Goal: Navigation & Orientation: Find specific page/section

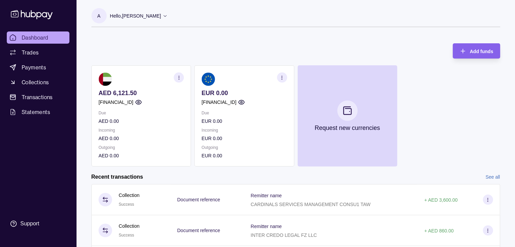
click at [278, 79] on section "button" at bounding box center [281, 77] width 10 height 10
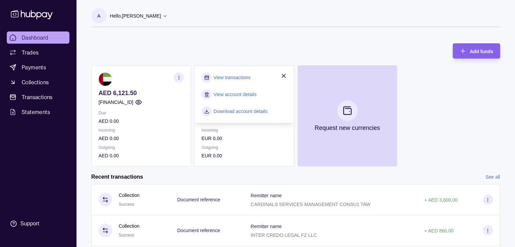
click at [251, 42] on div "Add funds AED 6,121.50 [FINANCIAL_ID] Due AED 0.00 Incoming AED 0.00 Outgoing A…" at bounding box center [295, 102] width 408 height 130
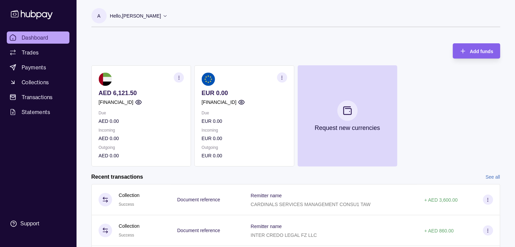
click at [235, 92] on section "EUR 0.00 [FINANCIAL_ID] Due EUR 0.00 Incoming EUR 0.00 Outgoing EUR 0.00" at bounding box center [243, 115] width 99 height 101
click at [35, 52] on span "Trades" at bounding box center [30, 52] width 17 height 8
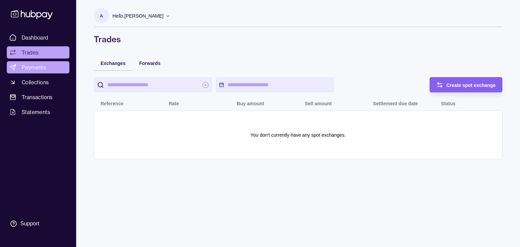
click at [56, 67] on link "Payments" at bounding box center [38, 67] width 63 height 12
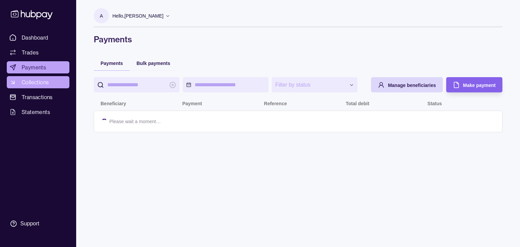
click at [59, 83] on link "Collections" at bounding box center [38, 82] width 63 height 12
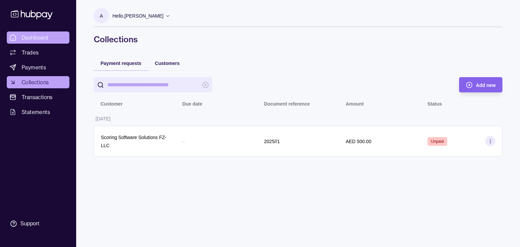
click at [39, 38] on span "Dashboard" at bounding box center [35, 37] width 27 height 8
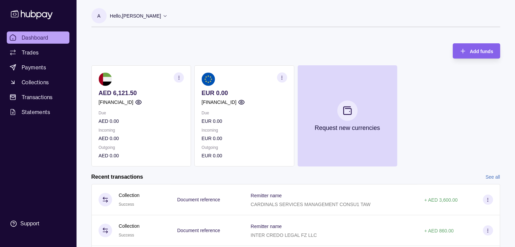
drag, startPoint x: 40, startPoint y: 36, endPoint x: 386, endPoint y: 57, distance: 346.8
click at [386, 57] on div "Add funds AED 6,121.50 [FINANCIAL_ID] Due AED 0.00 Incoming AED 0.00 Outgoing A…" at bounding box center [295, 102] width 408 height 130
click at [46, 67] on link "Payments" at bounding box center [38, 67] width 63 height 12
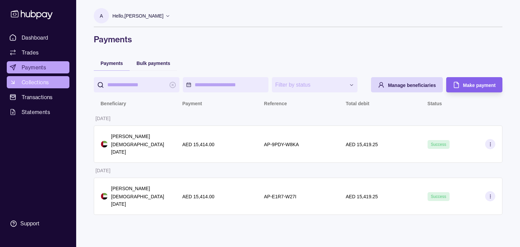
click at [46, 85] on span "Collections" at bounding box center [35, 82] width 27 height 8
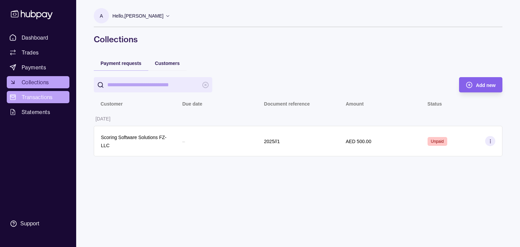
click at [42, 100] on span "Transactions" at bounding box center [37, 97] width 31 height 8
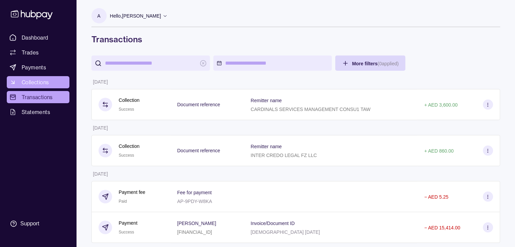
click at [39, 86] on link "Collections" at bounding box center [38, 82] width 63 height 12
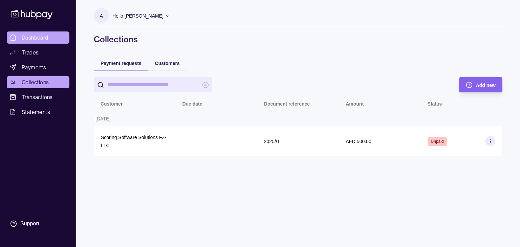
click at [37, 40] on span "Dashboard" at bounding box center [35, 37] width 27 height 8
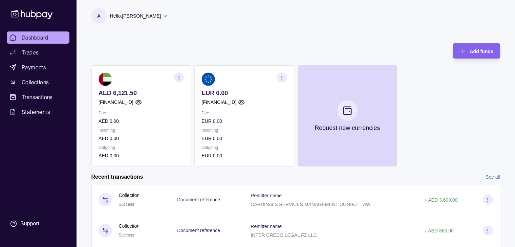
click at [281, 77] on circle "button" at bounding box center [281, 77] width 0 height 0
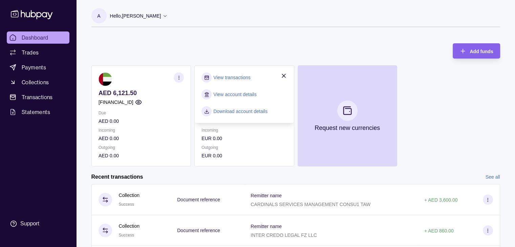
click at [242, 92] on link "View account details" at bounding box center [234, 94] width 43 height 7
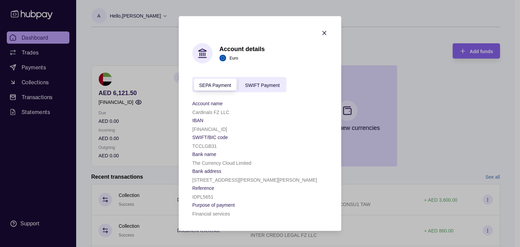
click at [269, 80] on div "SEPA Payment SWIFT Payment" at bounding box center [239, 84] width 94 height 15
click at [203, 82] on div "SEPA Payment" at bounding box center [215, 85] width 46 height 8
click at [254, 81] on div "SWIFT Payment" at bounding box center [262, 85] width 48 height 8
click at [203, 81] on div "SEPA Payment" at bounding box center [215, 85] width 46 height 8
click at [226, 78] on div "SEPA Payment SWIFT Payment" at bounding box center [239, 84] width 94 height 15
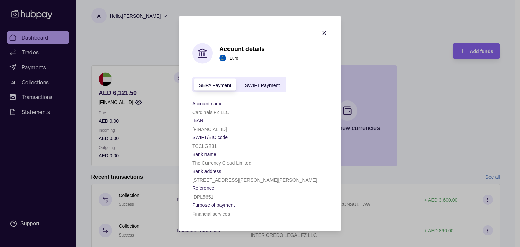
click at [240, 82] on div "SWIFT Payment" at bounding box center [262, 85] width 48 height 8
click at [325, 26] on section "Account details Euro SEPA Payment SWIFT Payment Account name Cardinals FZ LLC I…" at bounding box center [260, 123] width 162 height 215
click at [327, 30] on icon "button" at bounding box center [324, 33] width 7 height 7
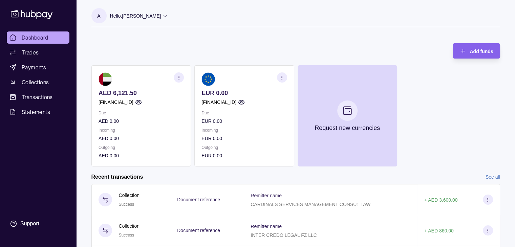
click at [278, 79] on section "button" at bounding box center [281, 77] width 10 height 10
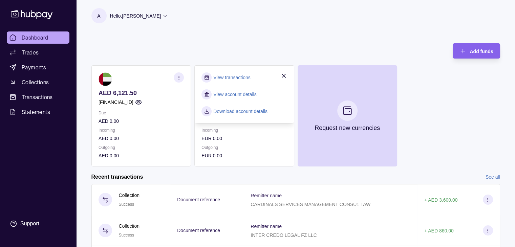
click at [232, 80] on link "View transactions" at bounding box center [231, 77] width 37 height 7
